Goal: Task Accomplishment & Management: Use online tool/utility

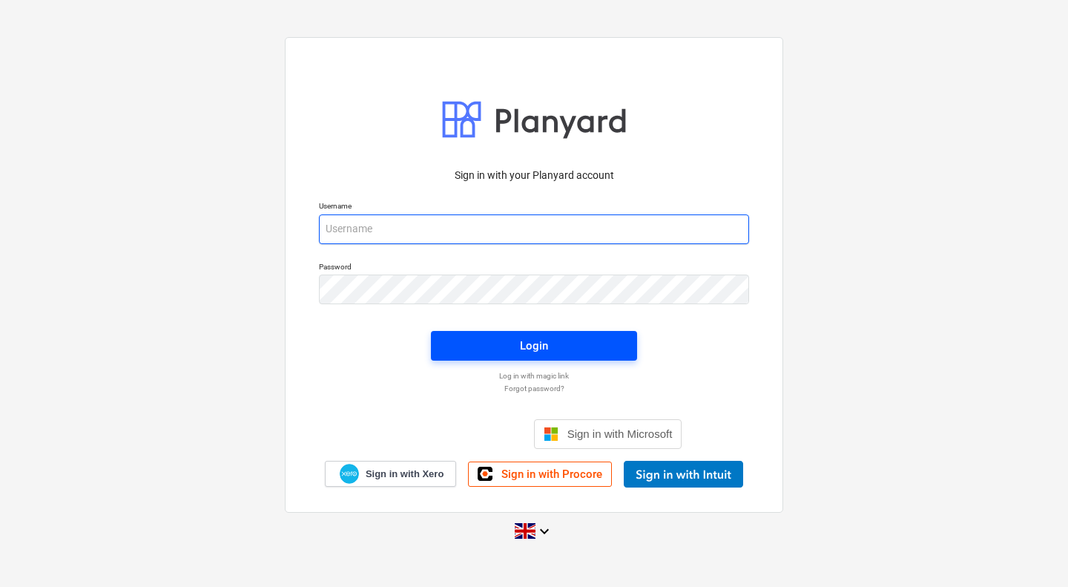
type input "sam@rosetta-group.co.uk"
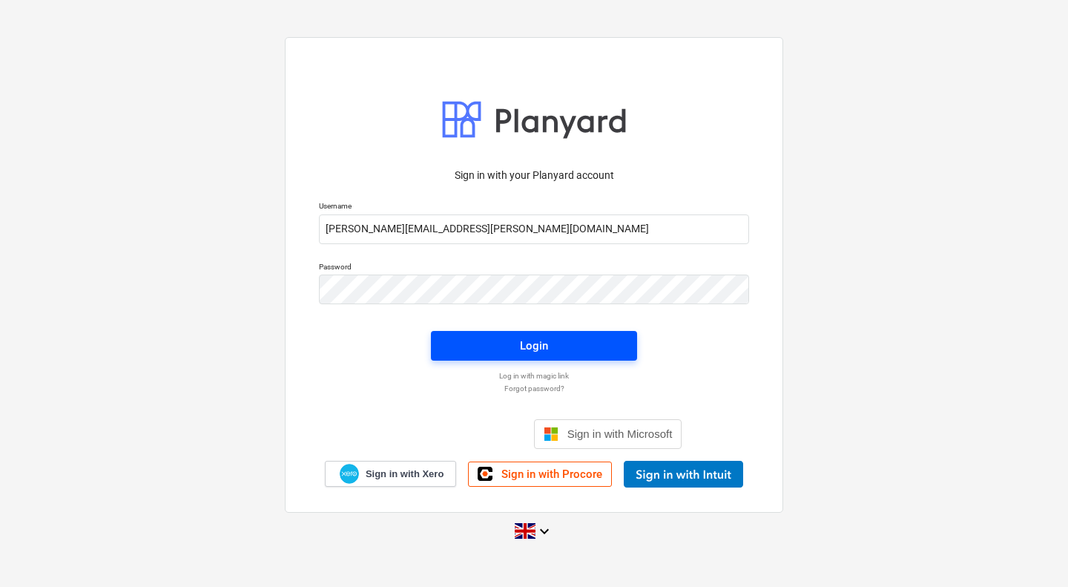
click at [525, 347] on div "Login" at bounding box center [534, 345] width 28 height 19
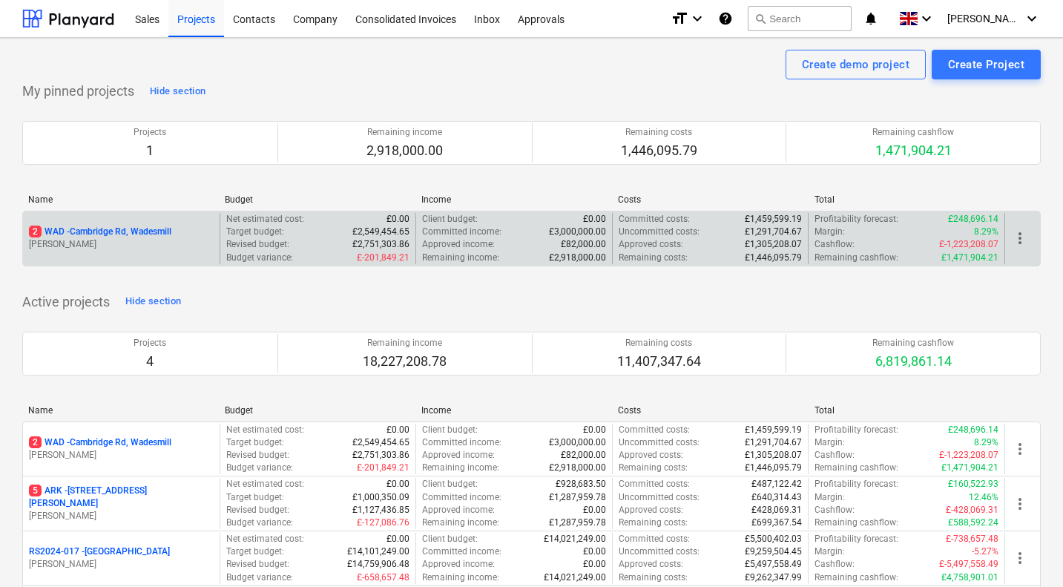
click at [154, 231] on p "2 WAD - Cambridge Rd, Wadesmill" at bounding box center [100, 232] width 142 height 13
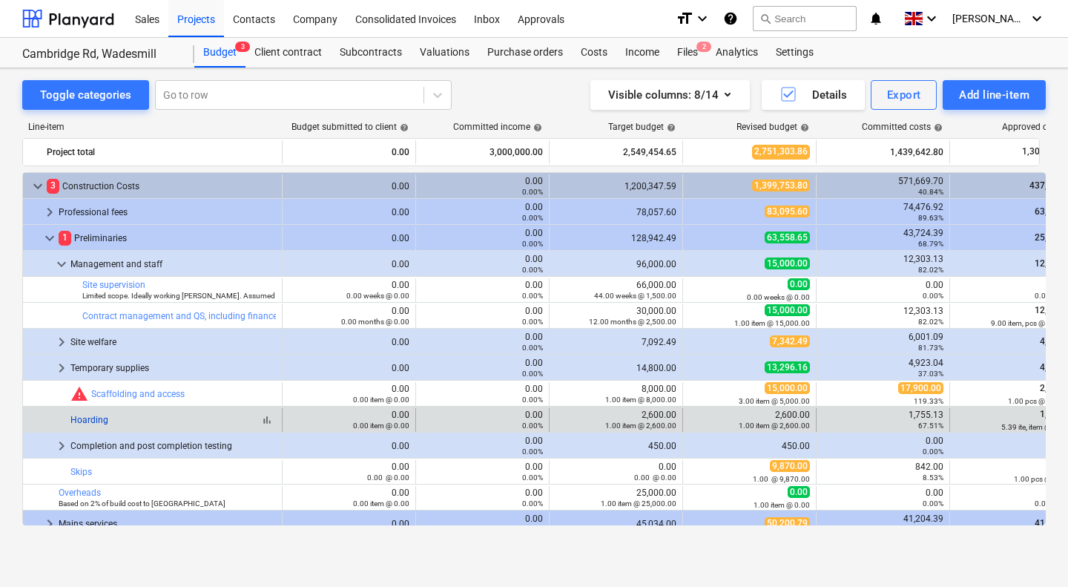
click at [85, 419] on link "Hoarding" at bounding box center [89, 420] width 38 height 10
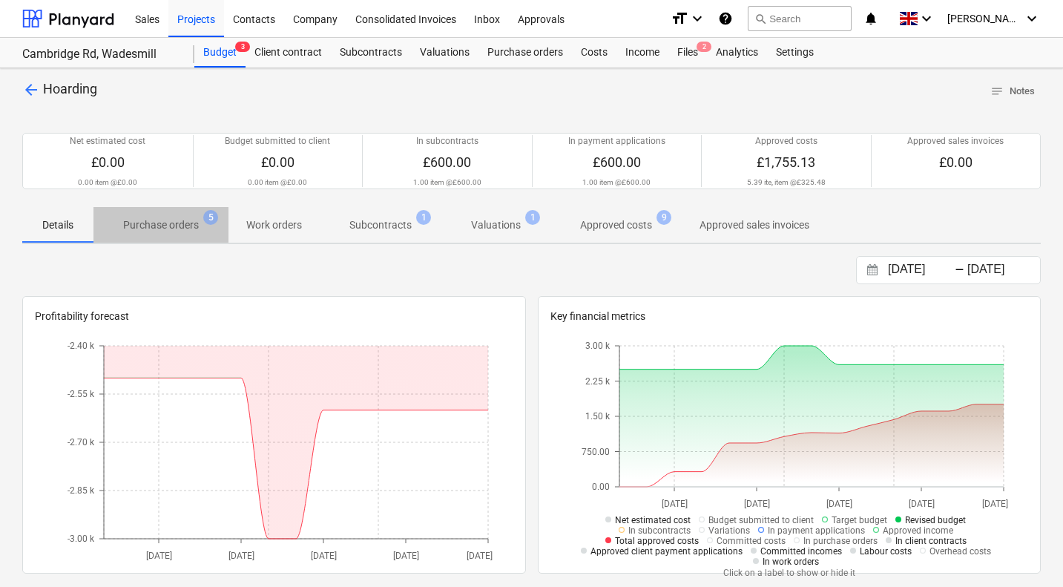
click at [172, 229] on p "Purchase orders" at bounding box center [161, 225] width 76 height 16
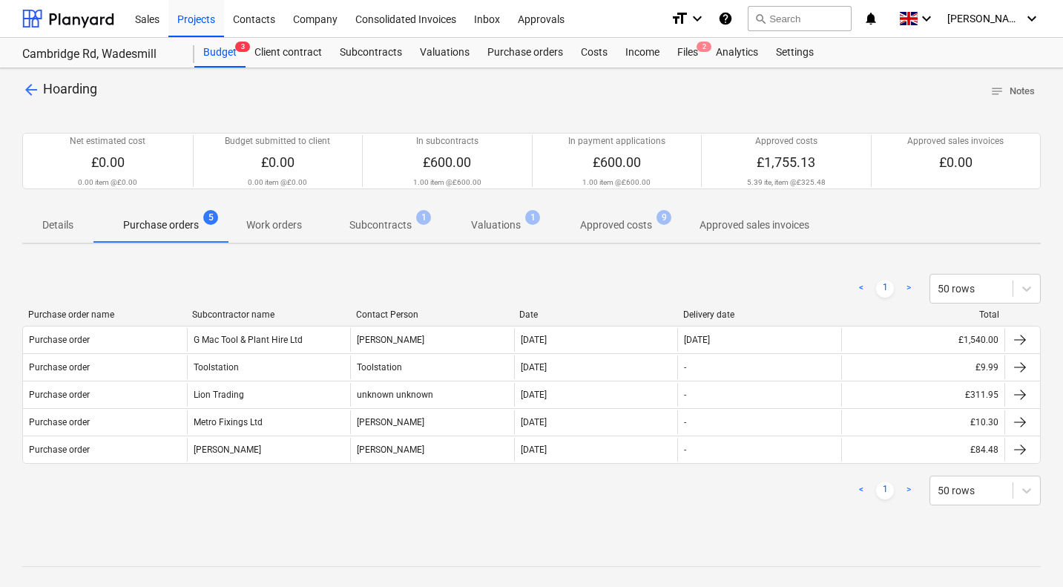
click at [594, 545] on div at bounding box center [531, 541] width 1019 height 12
click at [502, 49] on div "Purchase orders" at bounding box center [525, 53] width 93 height 30
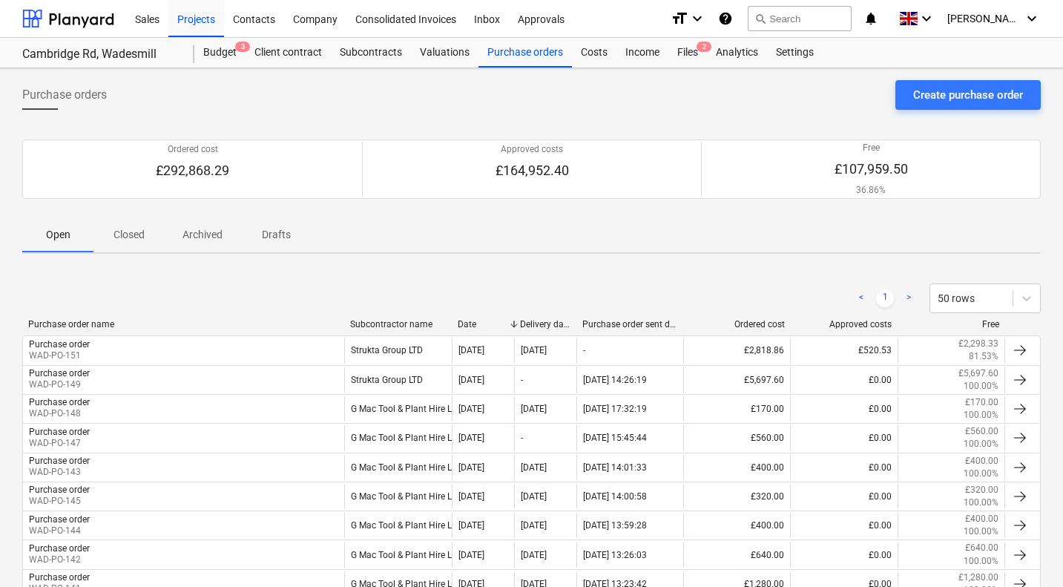
click at [398, 324] on div "Subcontractor name" at bounding box center [398, 324] width 96 height 10
click at [594, 52] on div "Costs" at bounding box center [594, 53] width 45 height 30
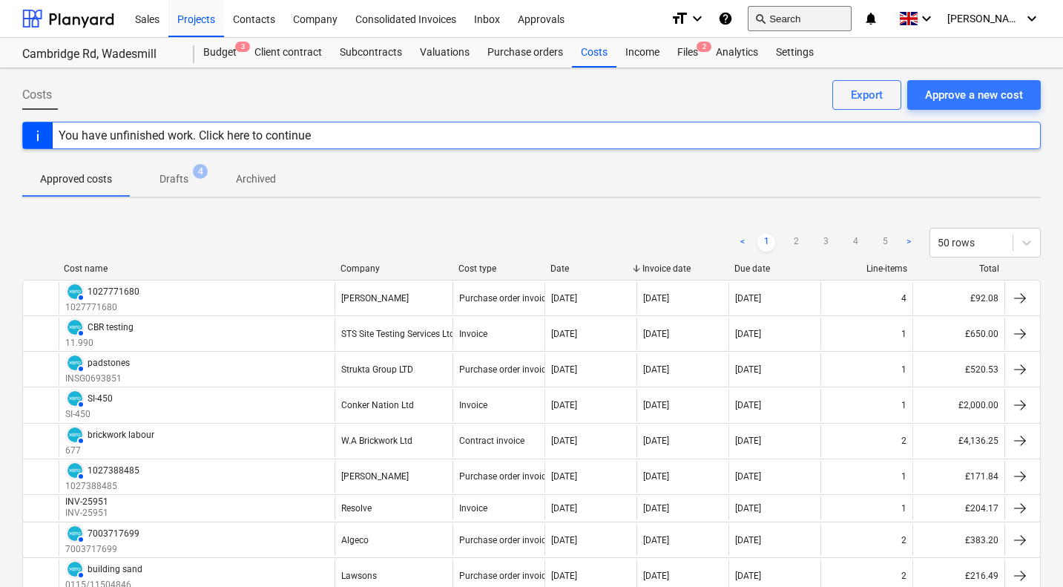
click at [825, 10] on button "search Search" at bounding box center [800, 18] width 104 height 25
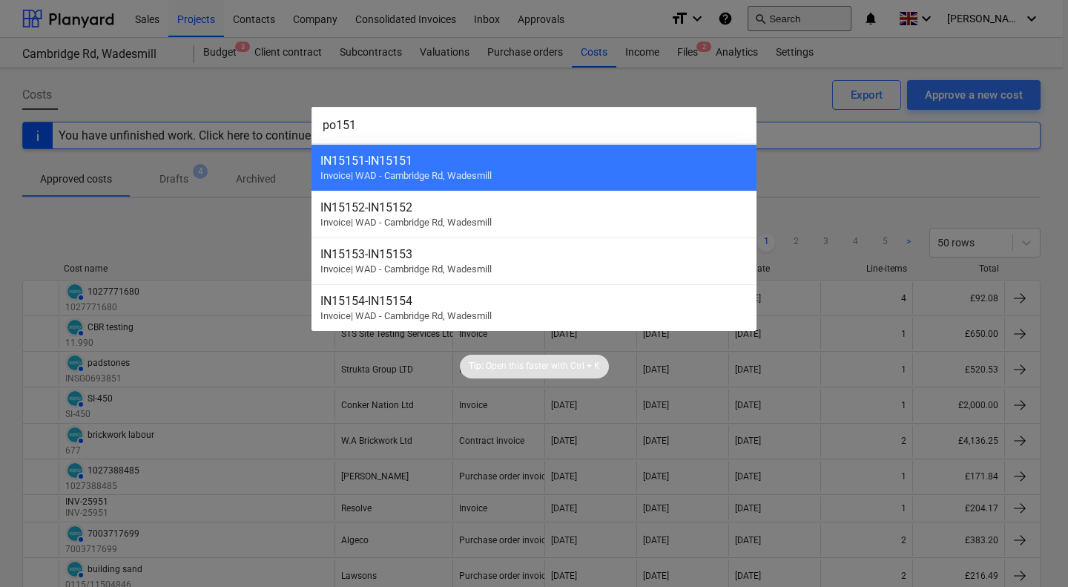
type input "po 151"
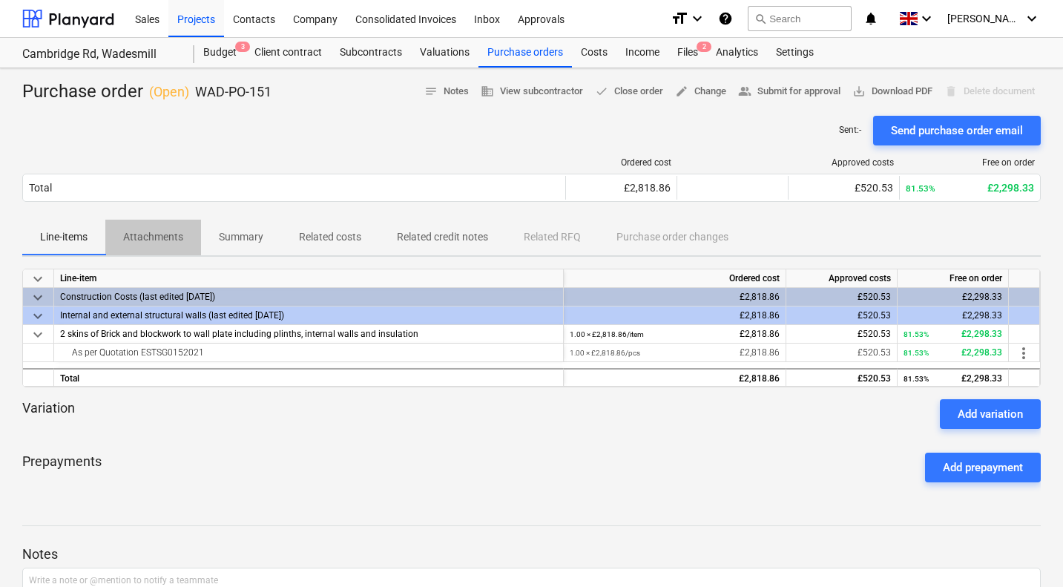
click at [160, 235] on p "Attachments" at bounding box center [153, 237] width 60 height 16
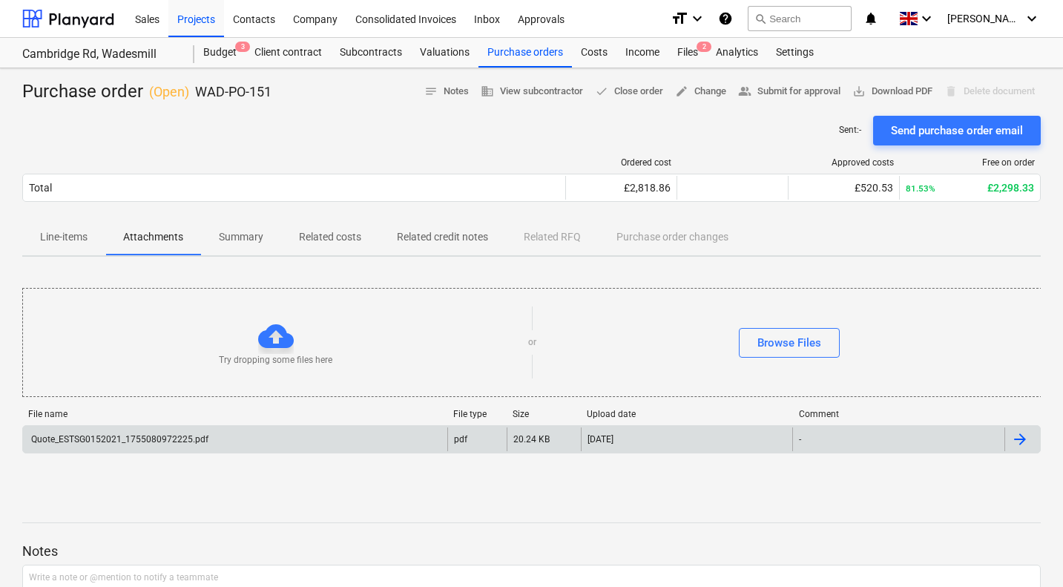
click at [222, 435] on div "Quote_ESTSG0152021_1755080972225.pdf" at bounding box center [235, 439] width 424 height 24
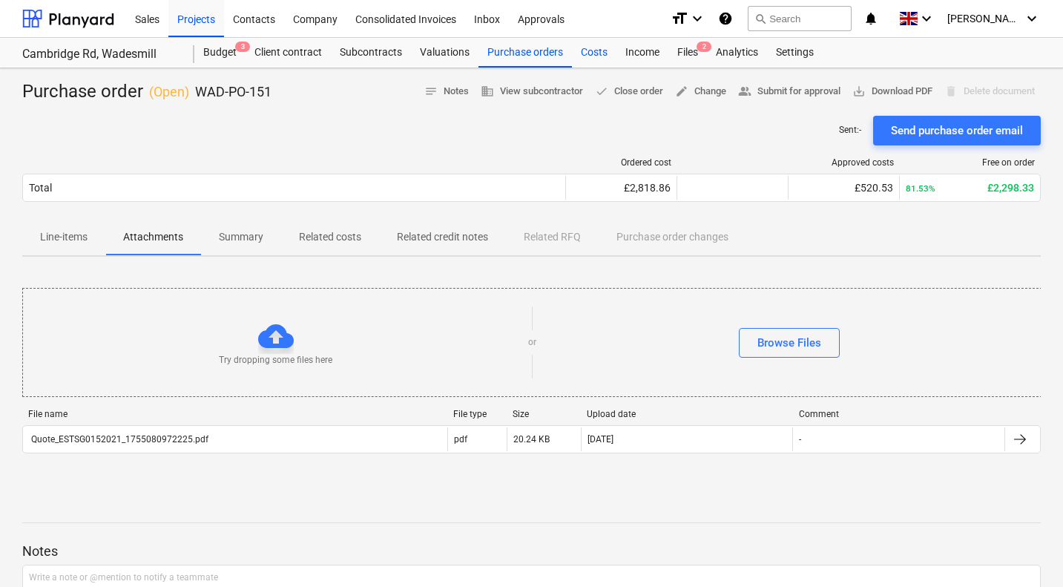
click at [588, 53] on div "Costs" at bounding box center [594, 53] width 45 height 30
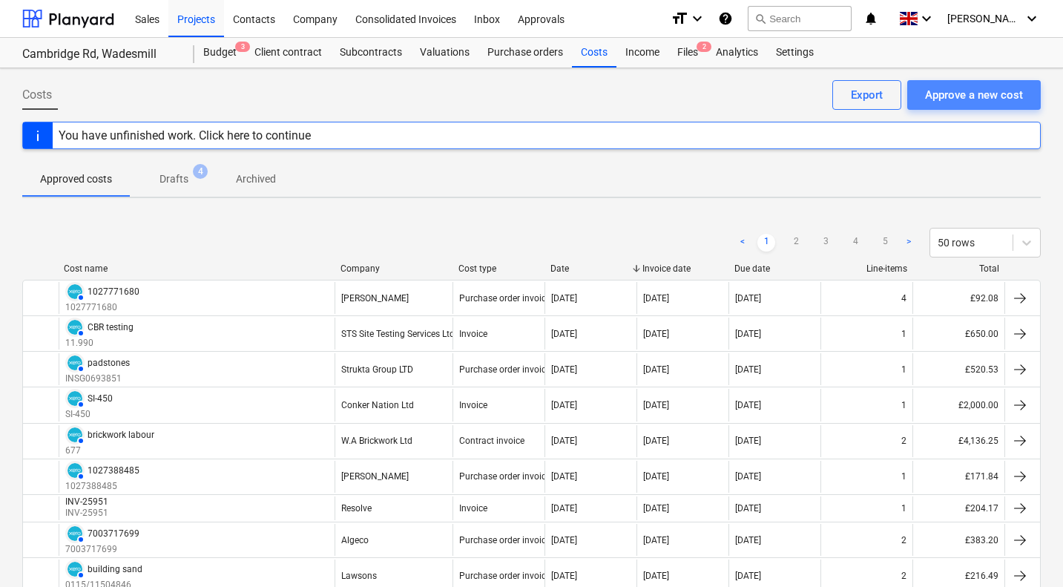
click at [964, 93] on div "Approve a new cost" at bounding box center [974, 94] width 98 height 19
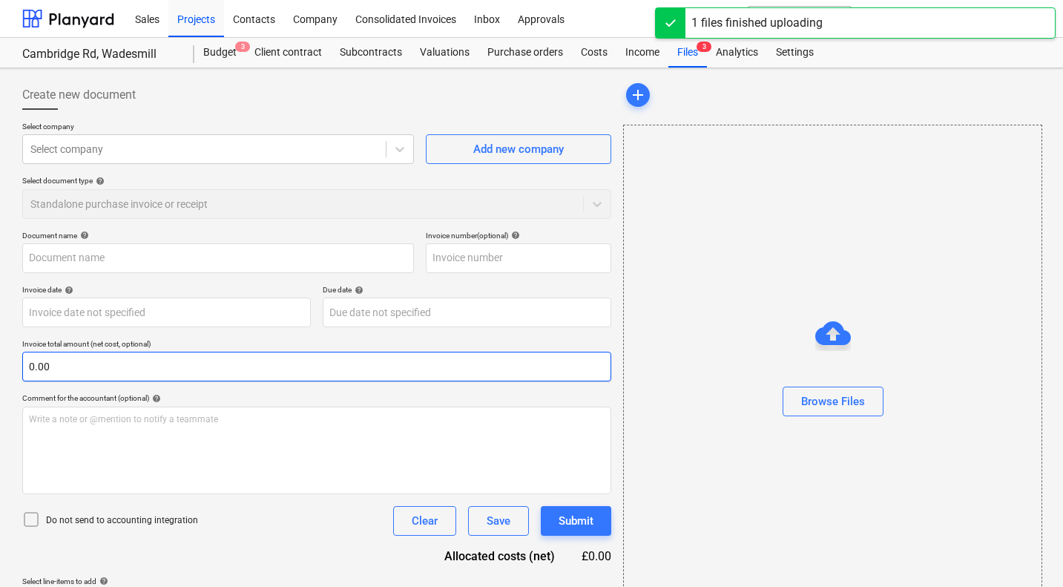
type input "Invoice_INSG0695362.pdf"
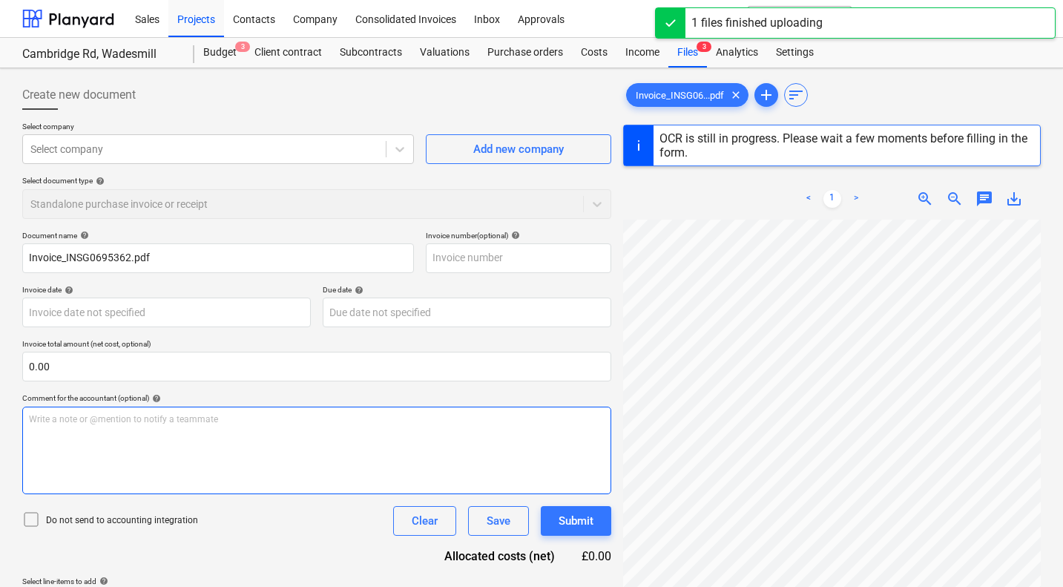
click at [188, 421] on p "Write a note or @mention to notify a teammate [PERSON_NAME]" at bounding box center [317, 419] width 576 height 13
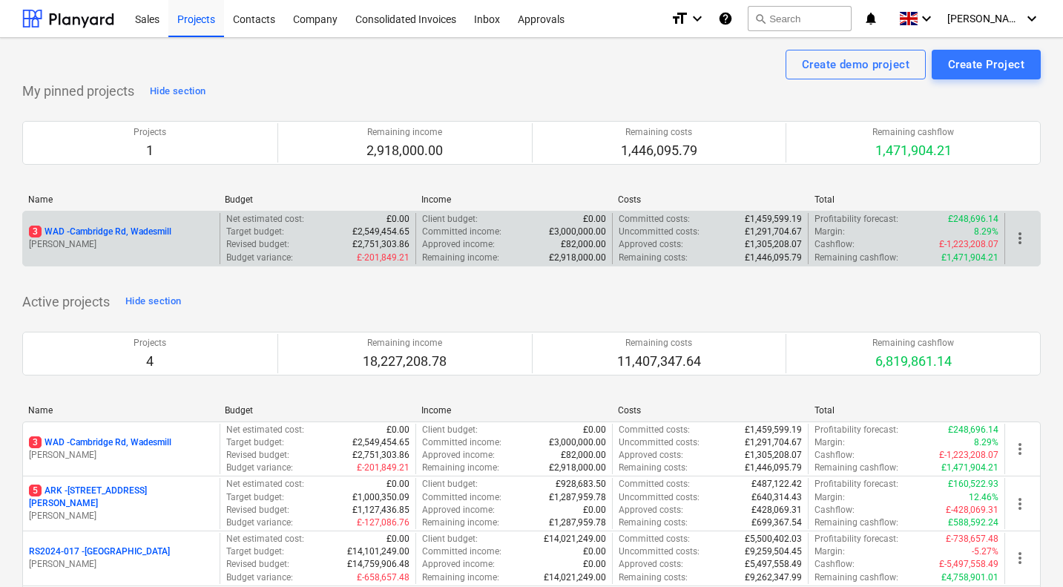
click at [114, 232] on p "3 WAD - Cambridge Rd, Wadesmill" at bounding box center [100, 232] width 142 height 13
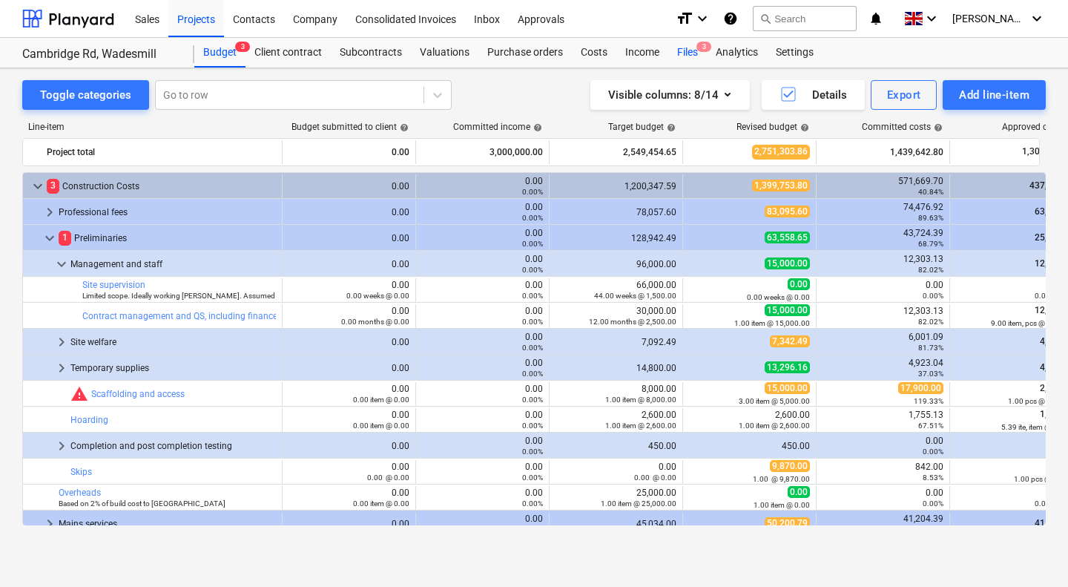
click at [686, 49] on div "Files 3" at bounding box center [688, 53] width 39 height 30
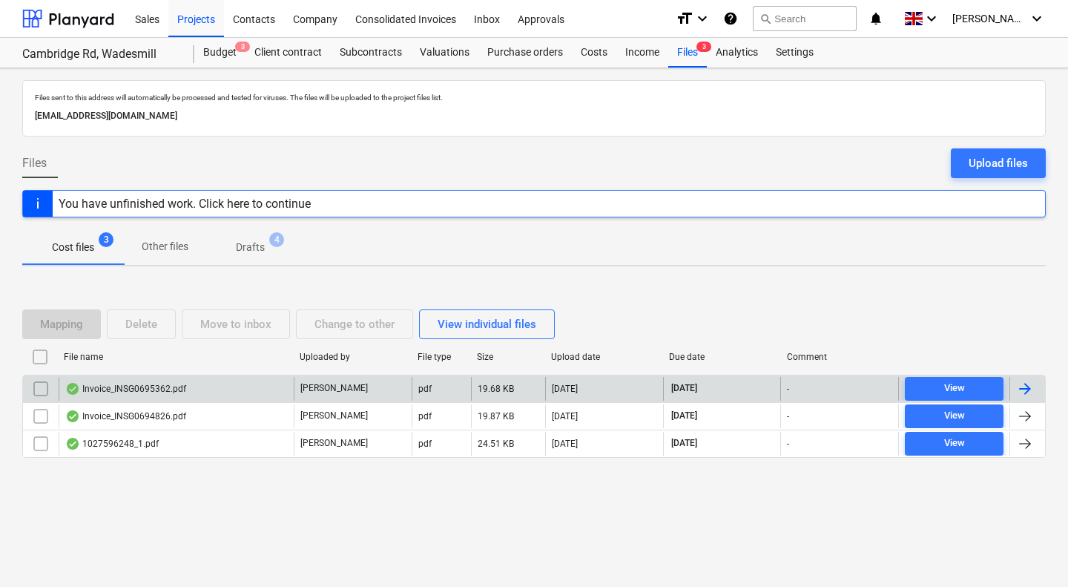
click at [191, 390] on div "Invoice_INSG0695362.pdf" at bounding box center [176, 389] width 235 height 24
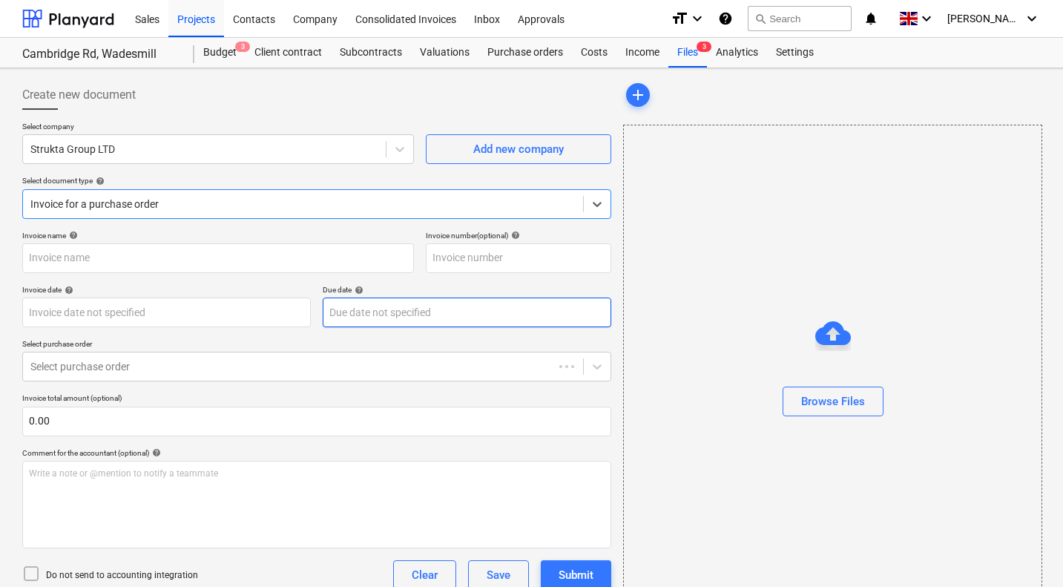
type input "51782316"
type input "[DATE]"
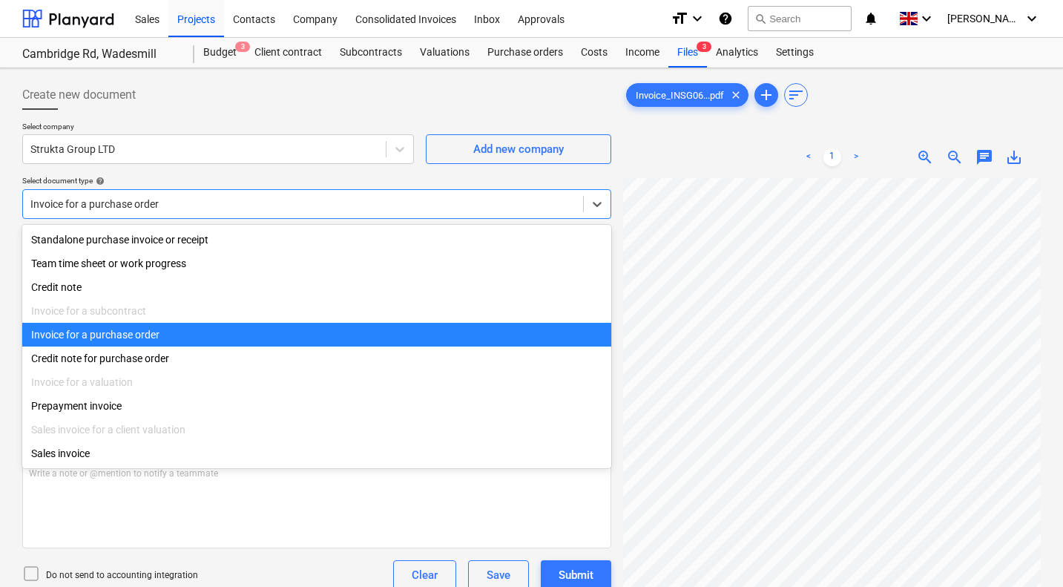
click at [196, 204] on div at bounding box center [302, 204] width 545 height 15
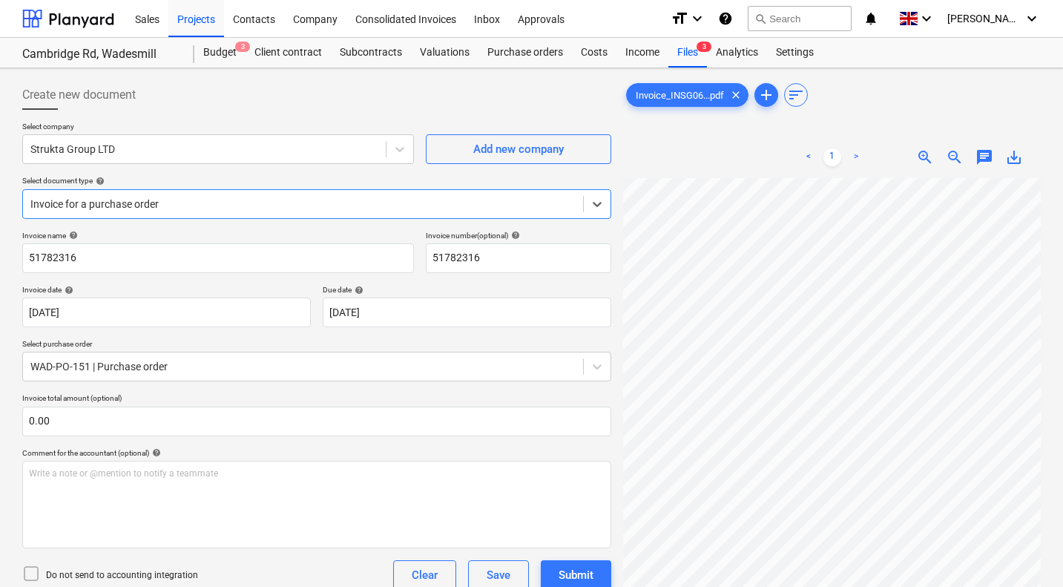
click at [196, 204] on div at bounding box center [302, 204] width 545 height 15
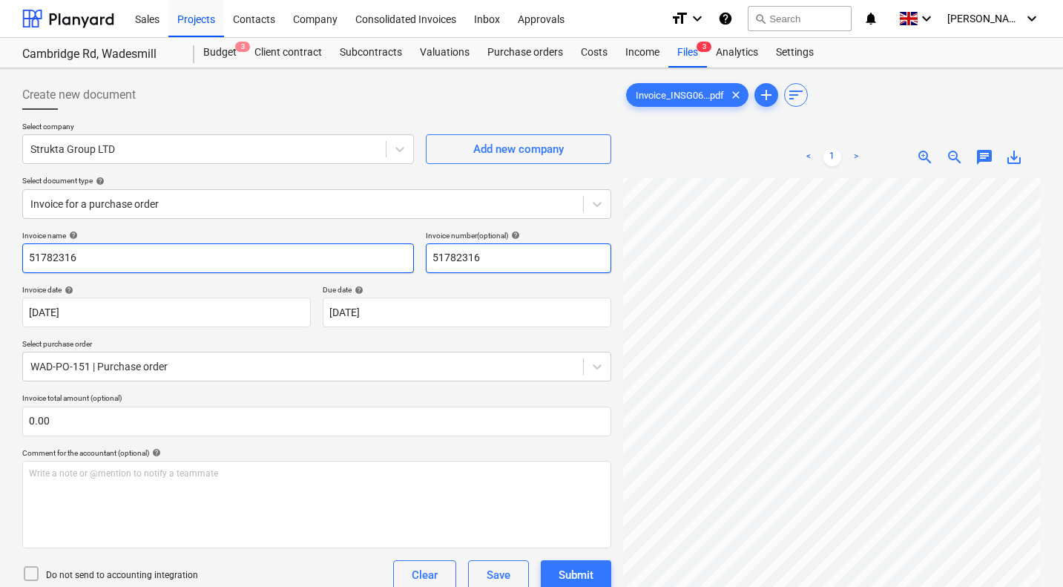
drag, startPoint x: 522, startPoint y: 256, endPoint x: 388, endPoint y: 267, distance: 134.8
click at [388, 267] on div "Invoice name help 51782316 Invoice number (optional) help 51782316" at bounding box center [316, 252] width 589 height 42
type input "INSG0695362"
drag, startPoint x: 239, startPoint y: 249, endPoint x: 1, endPoint y: 232, distance: 238.1
click at [1, 232] on div "Create new document Select company Strukta Group LTD Add new company Select doc…" at bounding box center [531, 439] width 1063 height 743
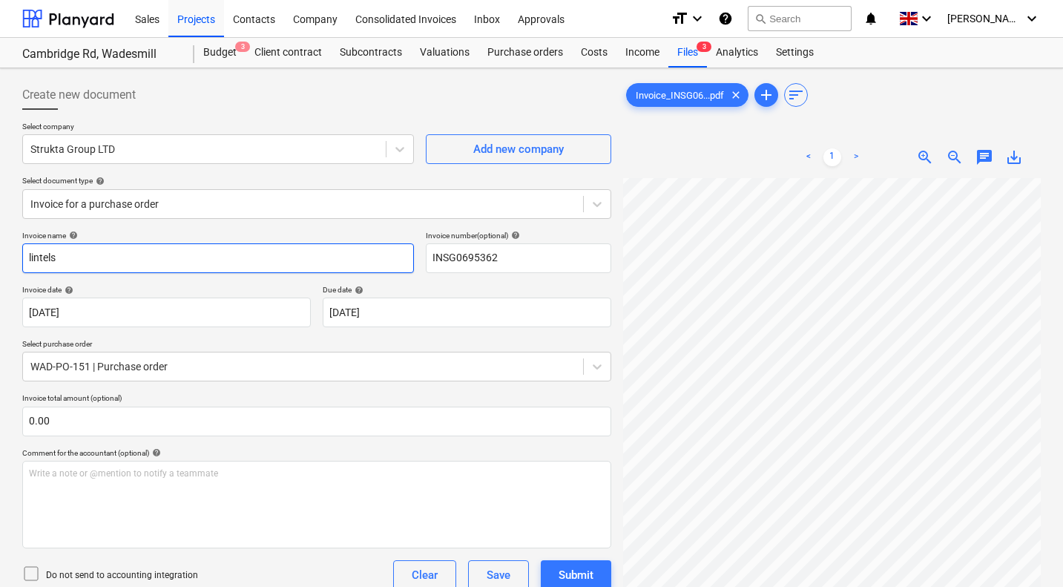
type input "lintels"
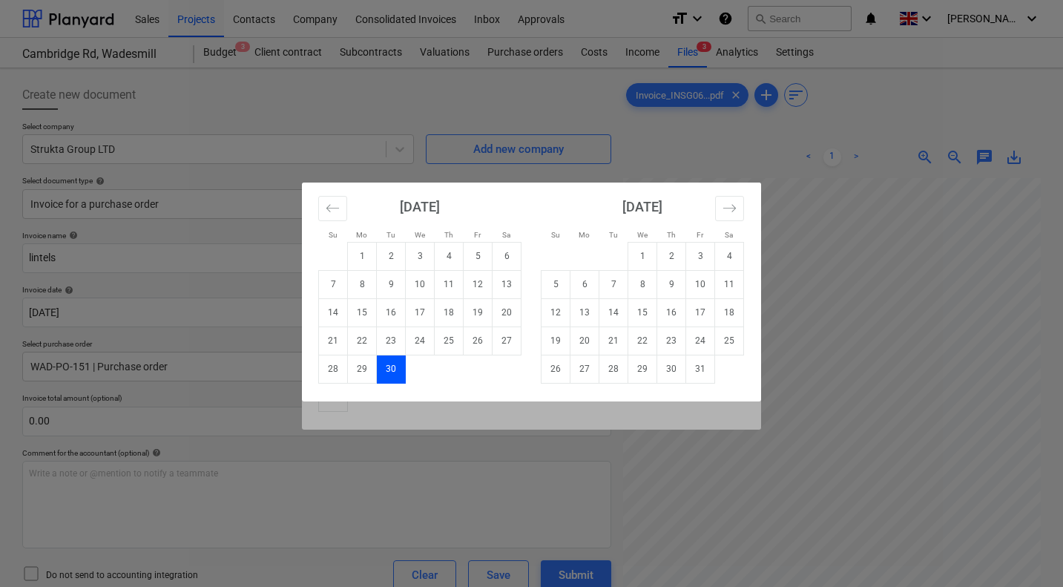
click at [118, 356] on div "Su Mo Tu We Th Fr Sa Su Mo Tu We Th Fr Sa [DATE] 1 2 3 4 5 6 7 8 9 10 11 12 13 …" at bounding box center [531, 293] width 1063 height 587
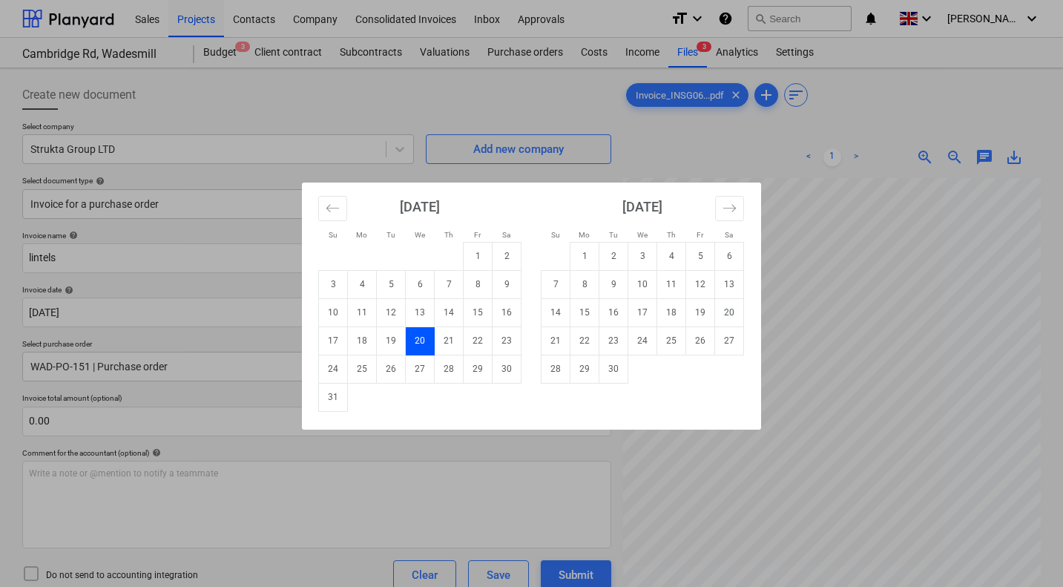
click at [96, 439] on div "Su Mo Tu We Th Fr Sa Su Mo Tu We Th Fr Sa [DATE] 1 2 3 4 5 6 7 8 9 10 11 12 13 …" at bounding box center [531, 293] width 1063 height 587
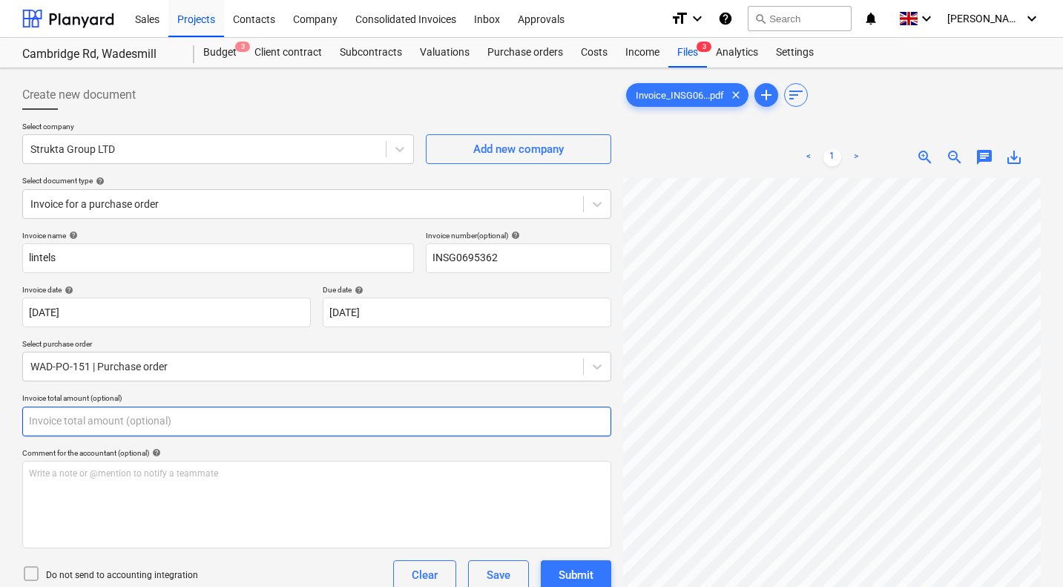
click at [78, 421] on input "text" at bounding box center [316, 422] width 589 height 30
click at [185, 421] on input "text" at bounding box center [316, 422] width 589 height 30
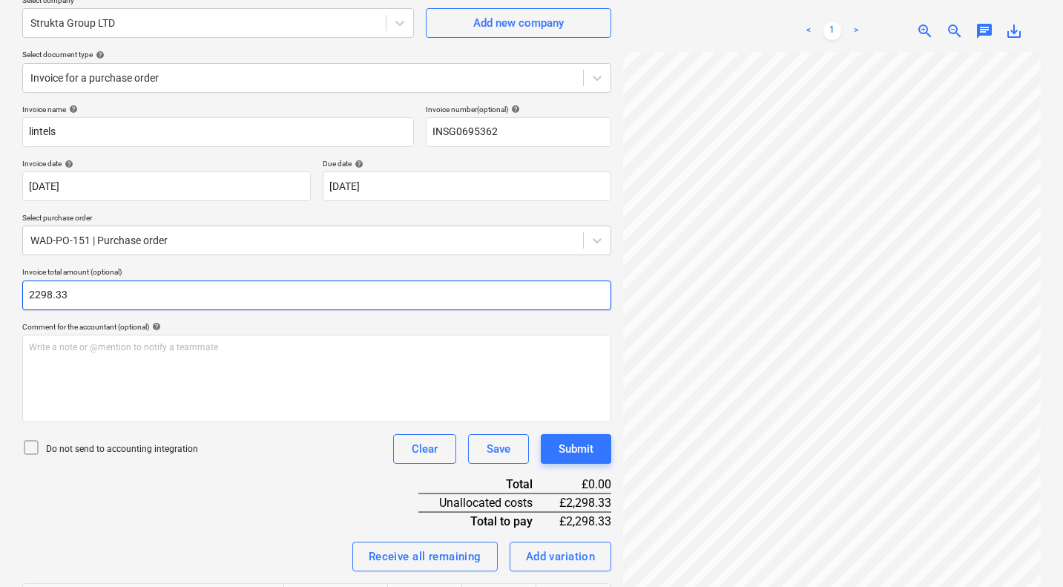
scroll to position [127, 0]
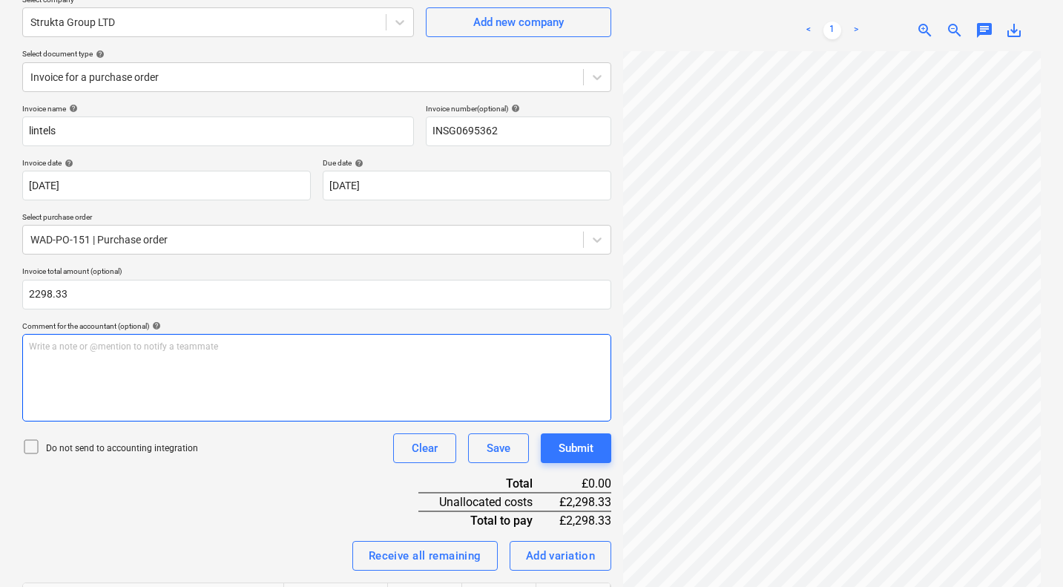
type input "2,298.33"
click at [161, 380] on div "Write a note or @mention to notify a teammate [PERSON_NAME]" at bounding box center [316, 378] width 589 height 88
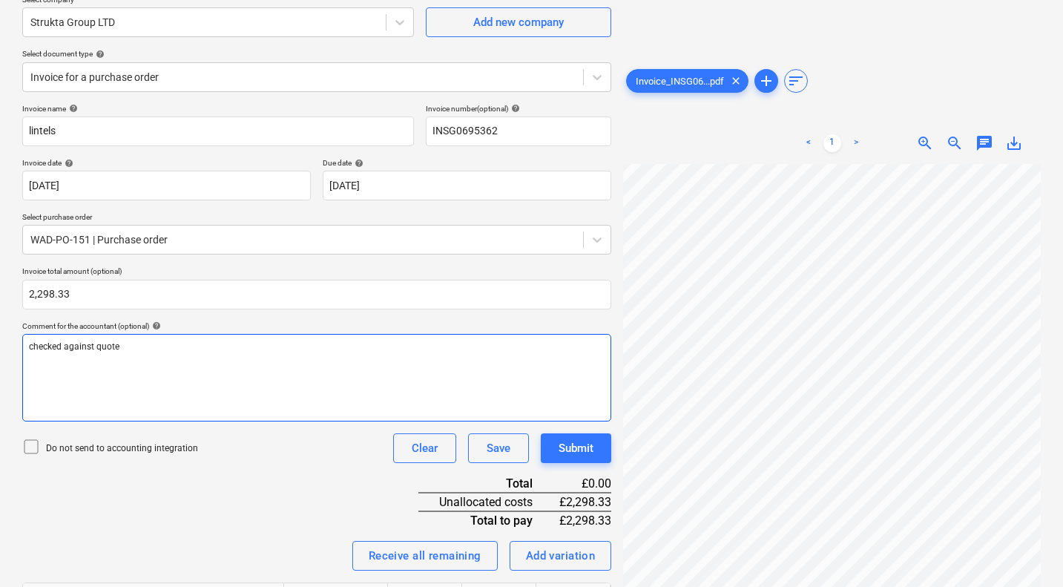
scroll to position [261, 0]
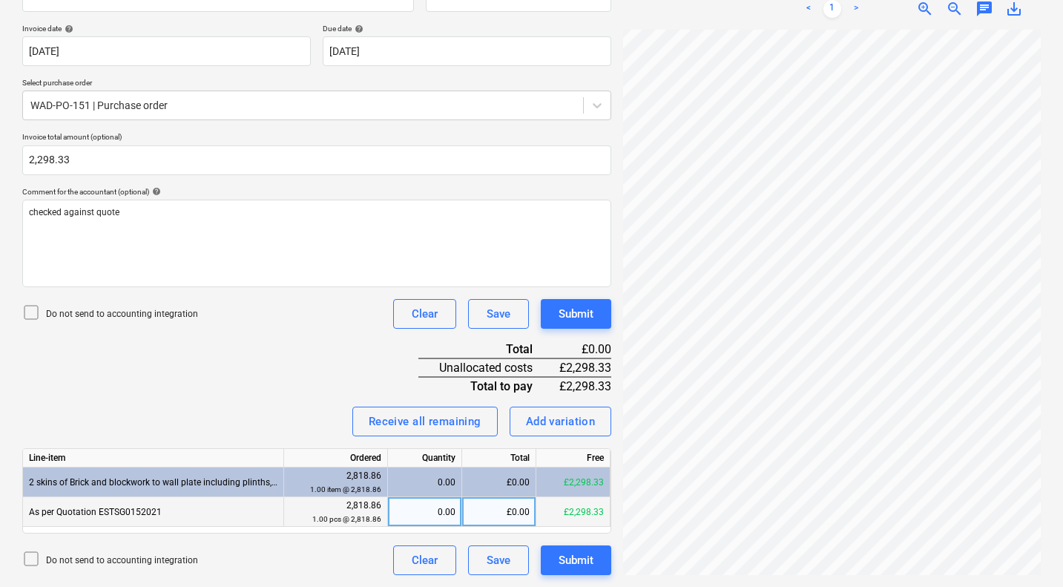
click at [498, 508] on div "£0.00" at bounding box center [499, 512] width 74 height 30
type input "2298.33"
click at [309, 391] on div "Invoice name help lintels Invoice number (optional) help INSG0695362 Invoice da…" at bounding box center [316, 272] width 589 height 605
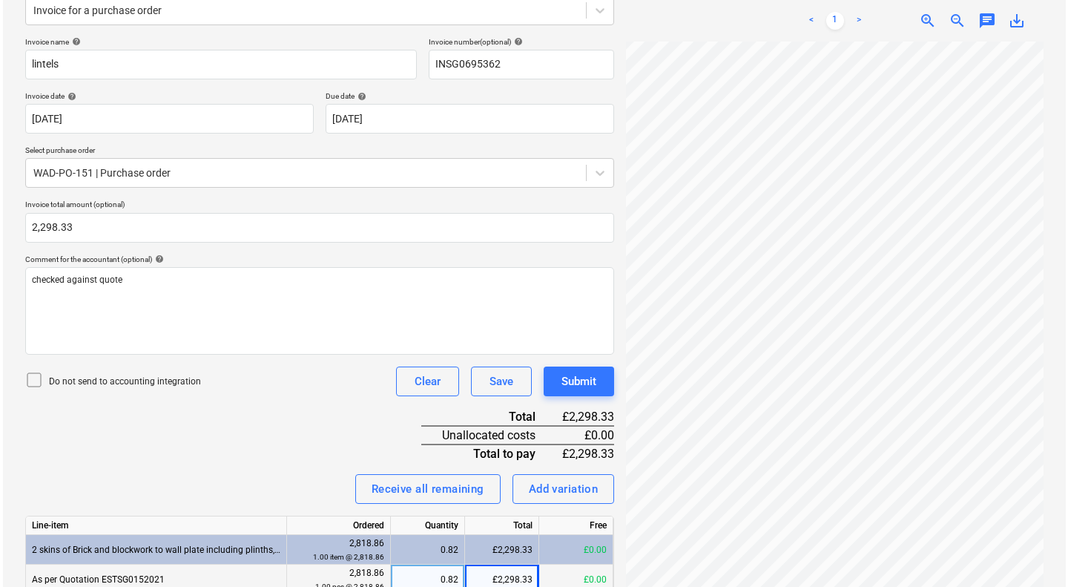
scroll to position [197, 0]
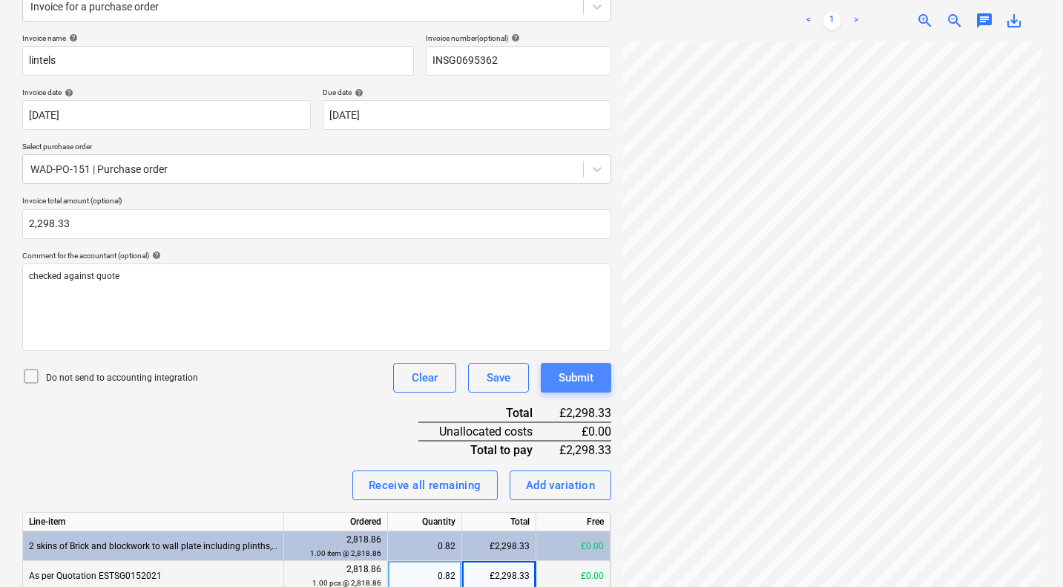
click at [581, 378] on div "Submit" at bounding box center [576, 377] width 35 height 19
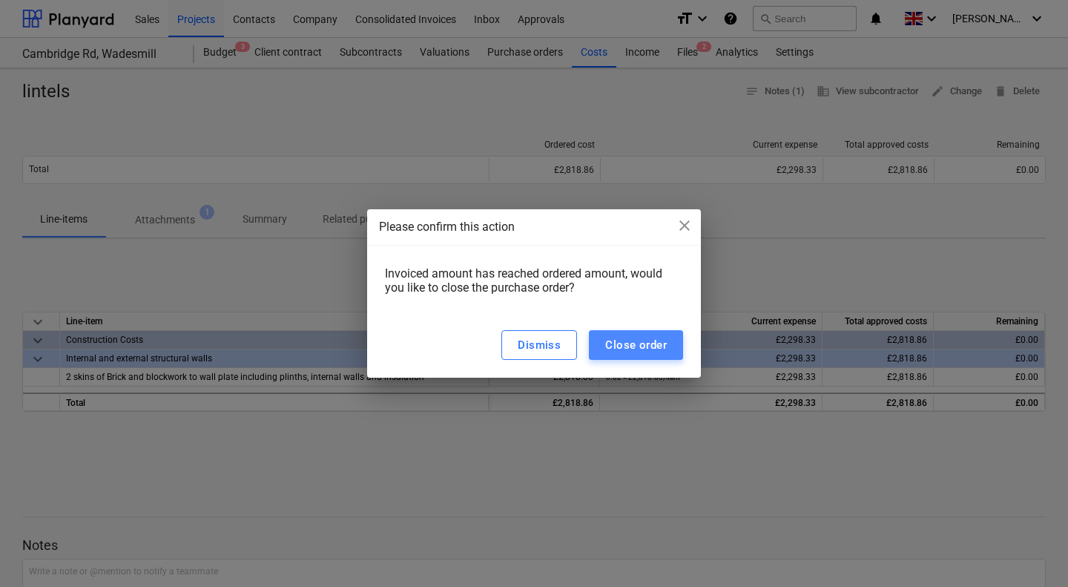
click at [651, 342] on div "Close order" at bounding box center [636, 344] width 62 height 19
